Goal: Information Seeking & Learning: Learn about a topic

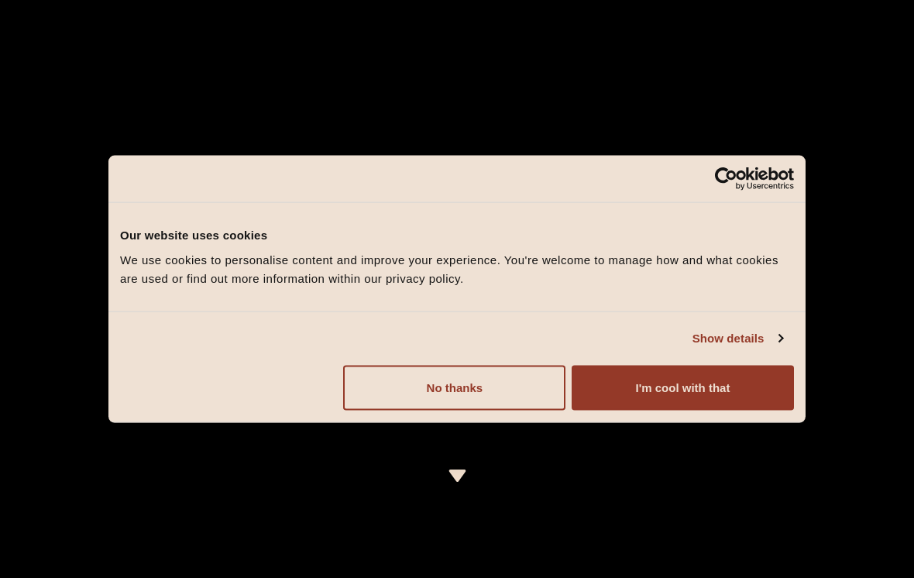
click at [675, 385] on button "I'm cool with that" at bounding box center [683, 387] width 222 height 45
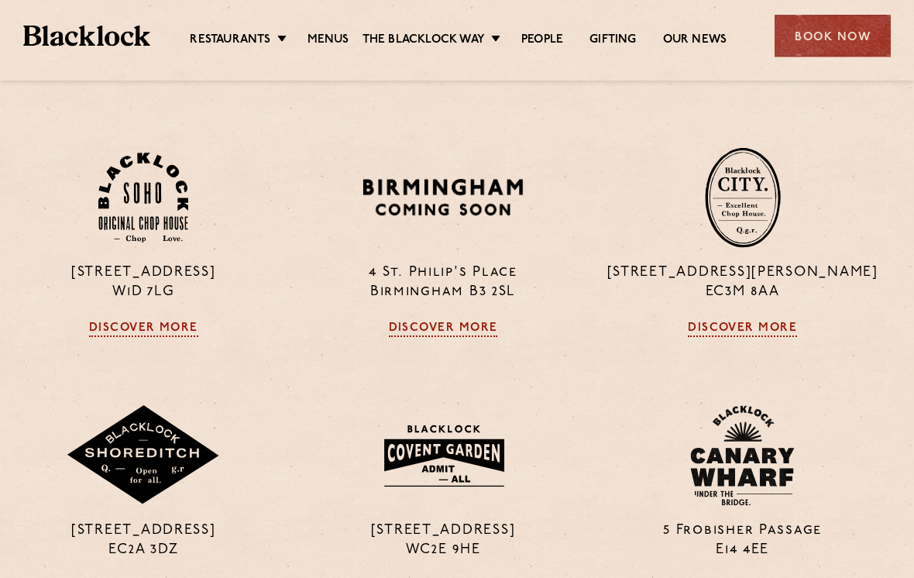
scroll to position [1051, 14]
click at [174, 270] on p "24 Great Windmill Street W1D 7LG" at bounding box center [143, 282] width 277 height 39
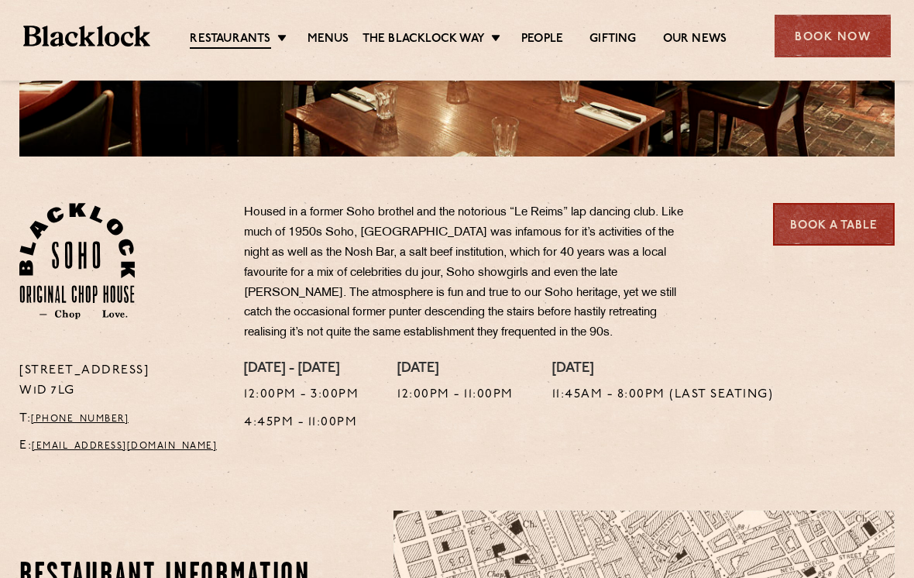
scroll to position [401, 0]
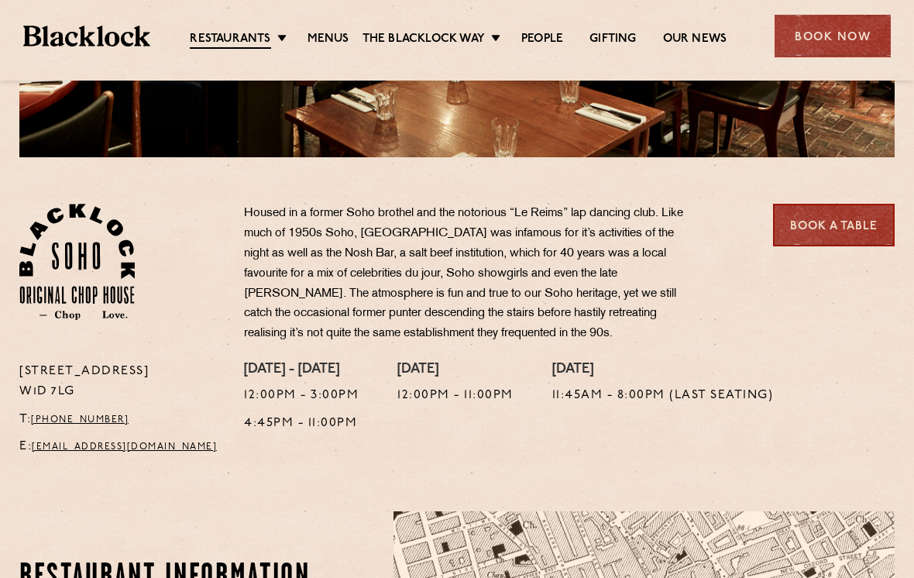
click at [333, 42] on link "Menus" at bounding box center [329, 39] width 42 height 15
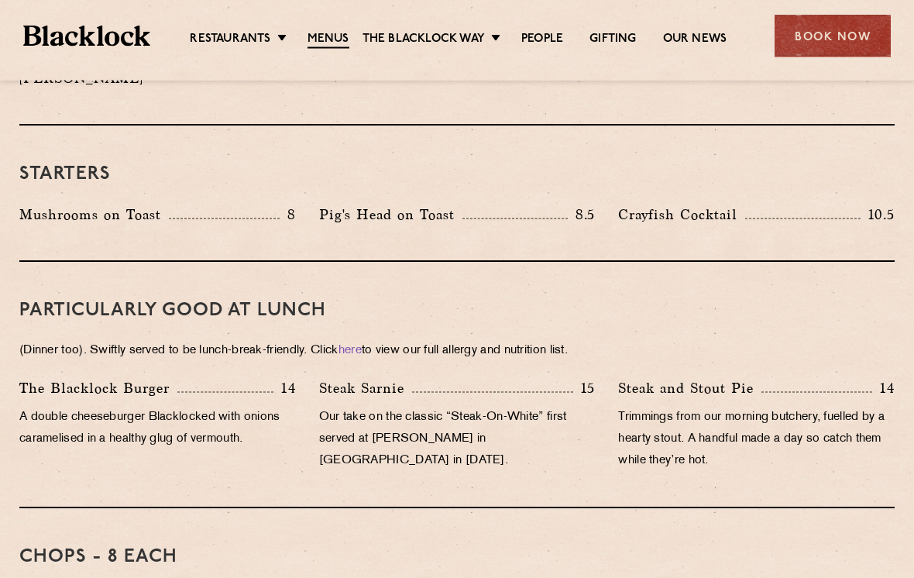
scroll to position [812, 0]
click at [0, 0] on link "Shoreditch" at bounding box center [0, 0] width 0 height 0
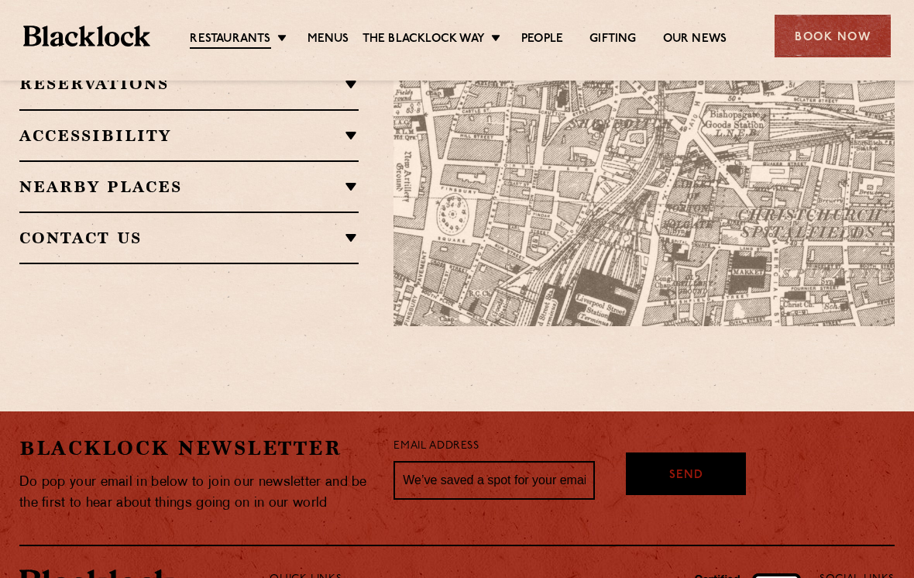
scroll to position [1248, 0]
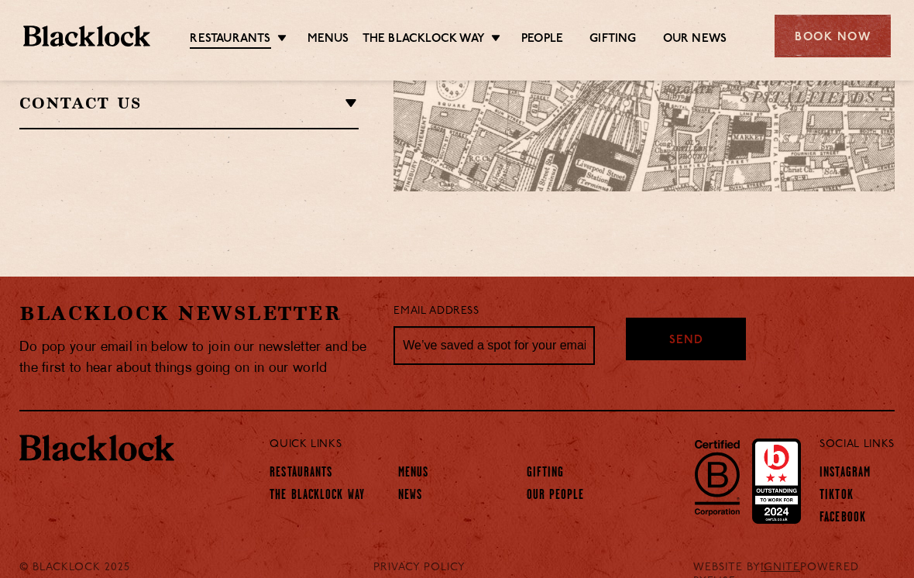
click at [417, 466] on link "Menus" at bounding box center [413, 473] width 31 height 15
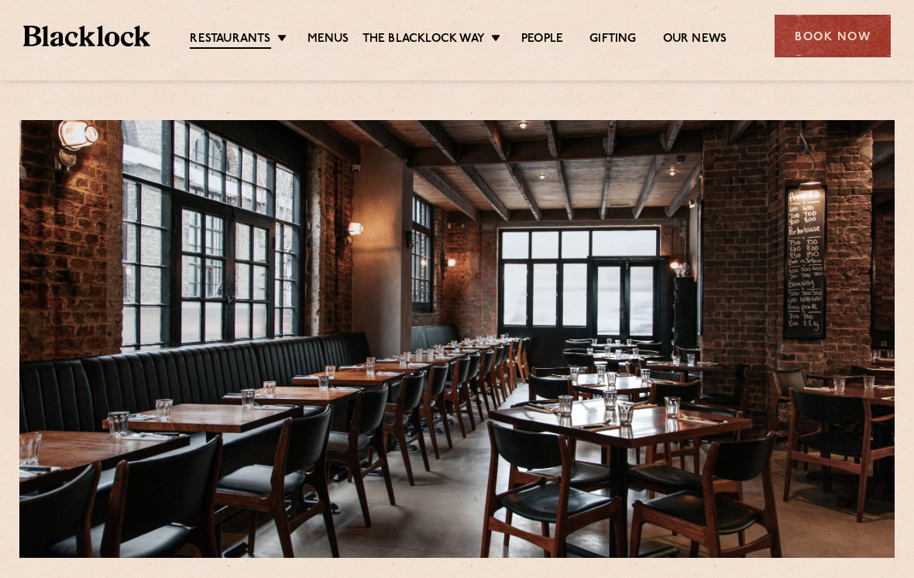
scroll to position [1272, 0]
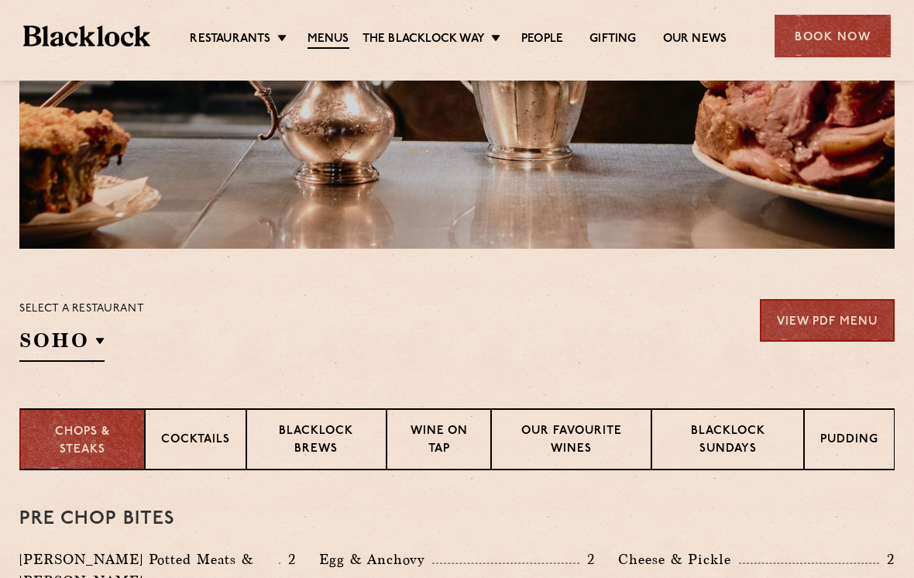
scroll to position [335, 0]
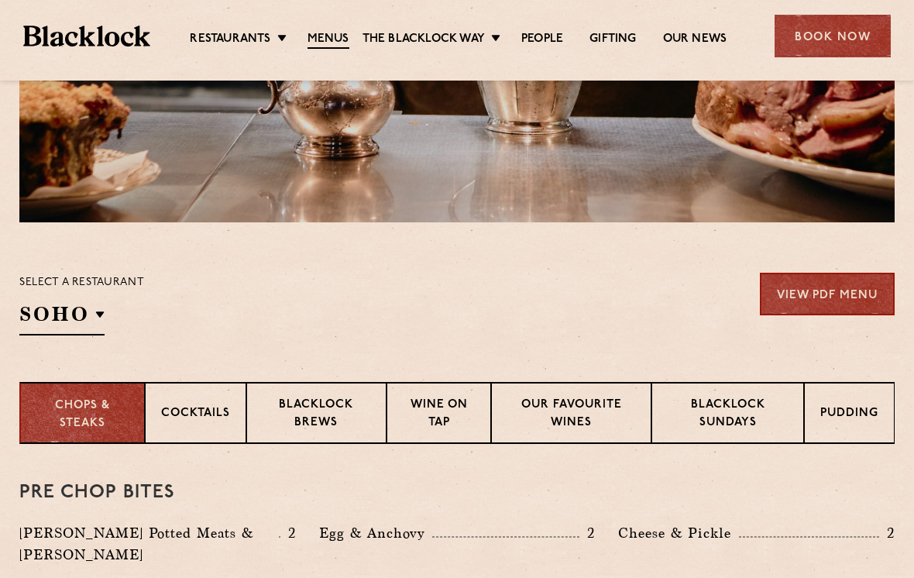
click at [218, 419] on p "Cocktails" at bounding box center [195, 414] width 69 height 19
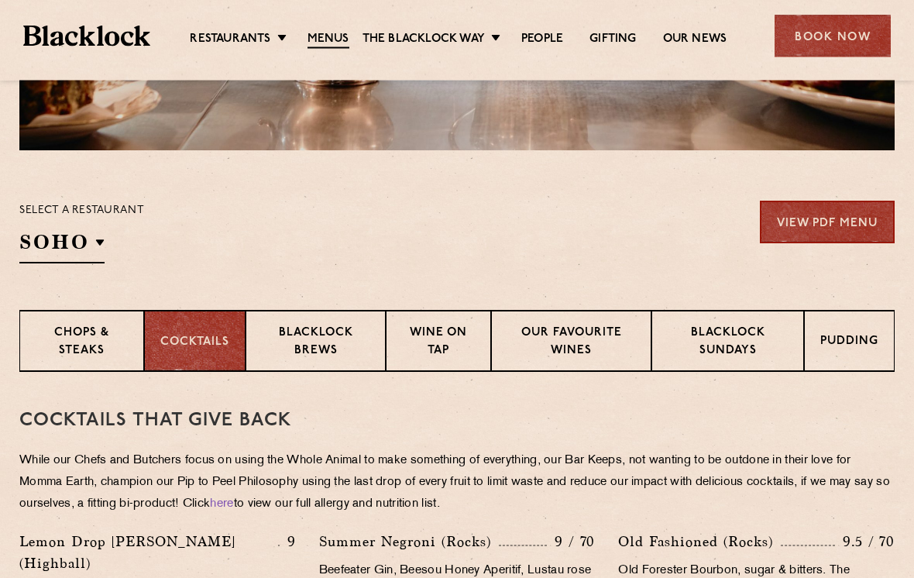
scroll to position [408, 0]
click at [346, 344] on p "Blacklock Brews" at bounding box center [316, 343] width 108 height 36
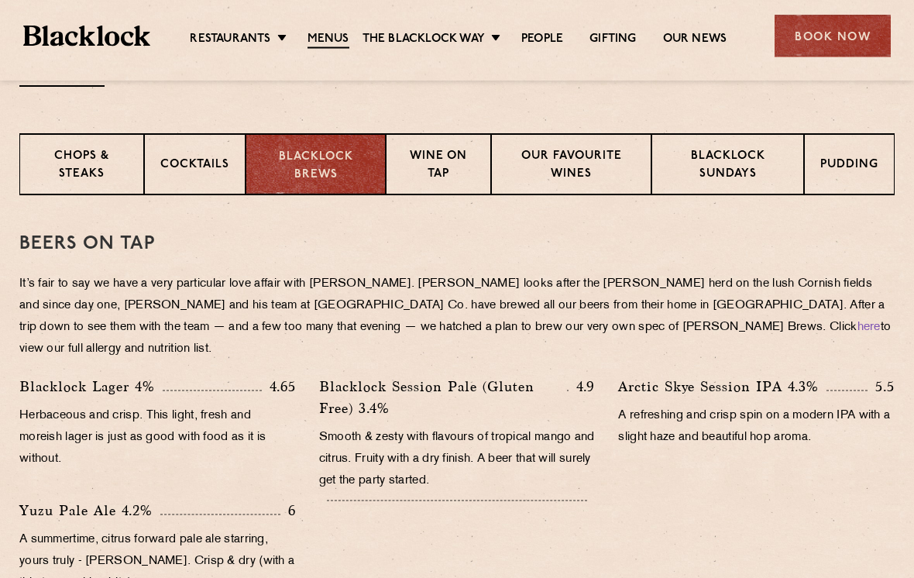
scroll to position [576, 0]
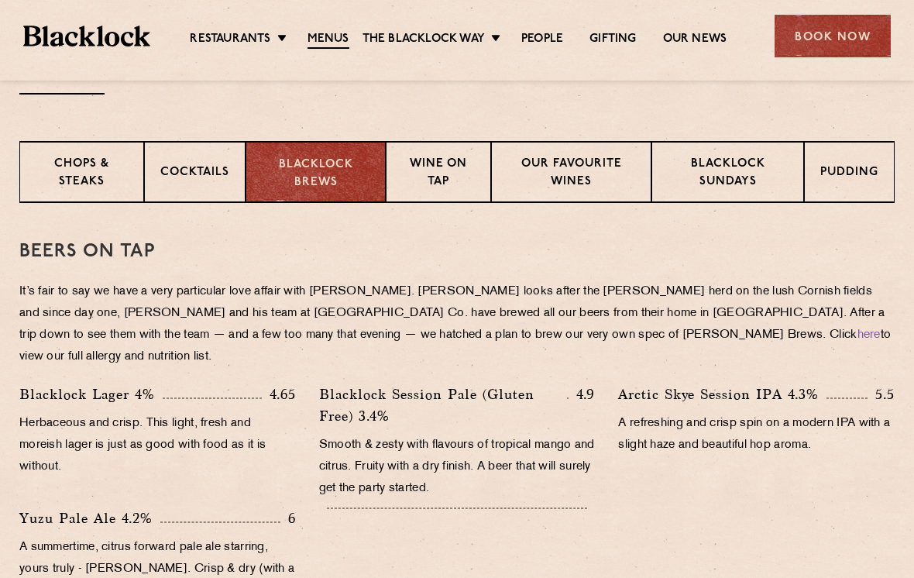
click at [453, 174] on p "Wine on Tap" at bounding box center [438, 174] width 73 height 36
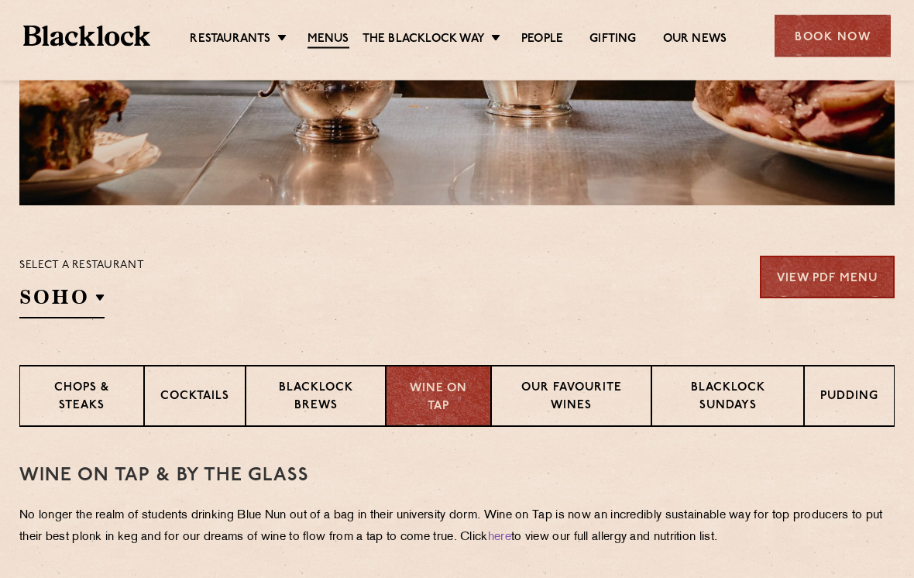
scroll to position [353, 0]
click at [731, 400] on p "Blacklock Sundays" at bounding box center [728, 398] width 120 height 36
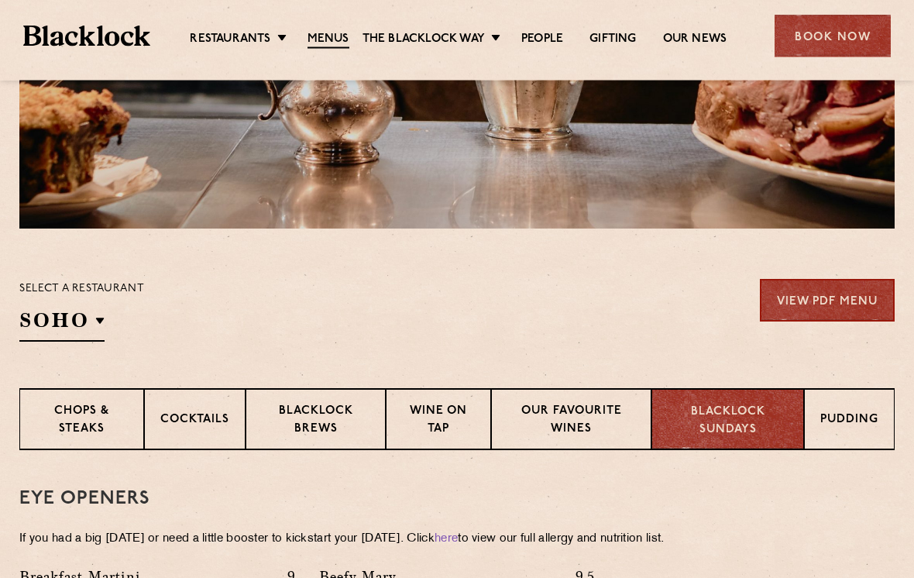
scroll to position [329, 0]
click at [849, 425] on p "Pudding" at bounding box center [850, 420] width 58 height 19
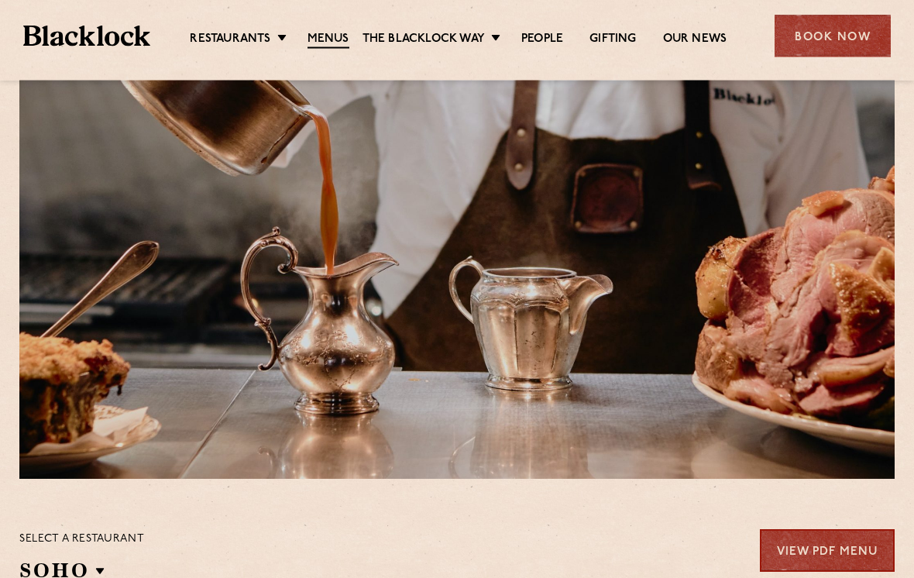
scroll to position [0, 0]
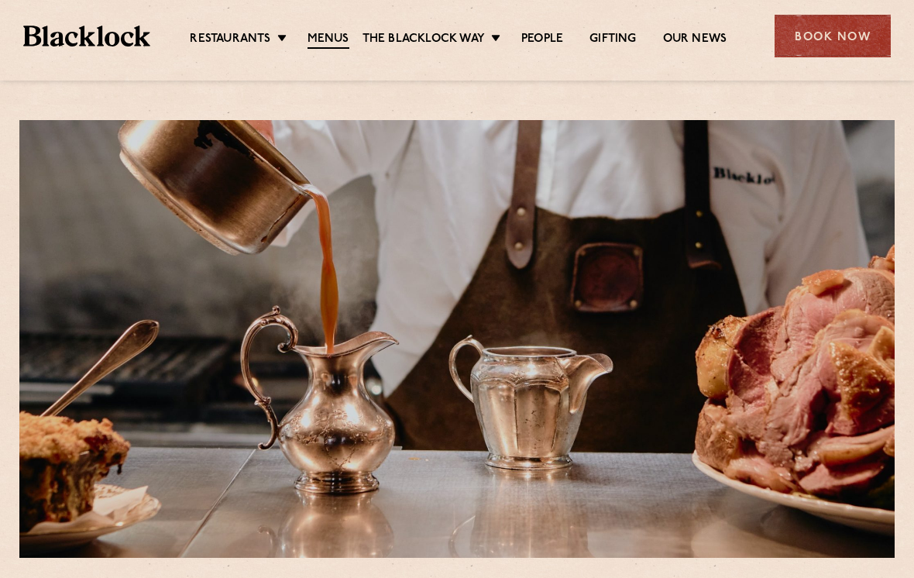
click at [622, 39] on link "Gifting" at bounding box center [613, 39] width 46 height 15
